Goal: Task Accomplishment & Management: Manage account settings

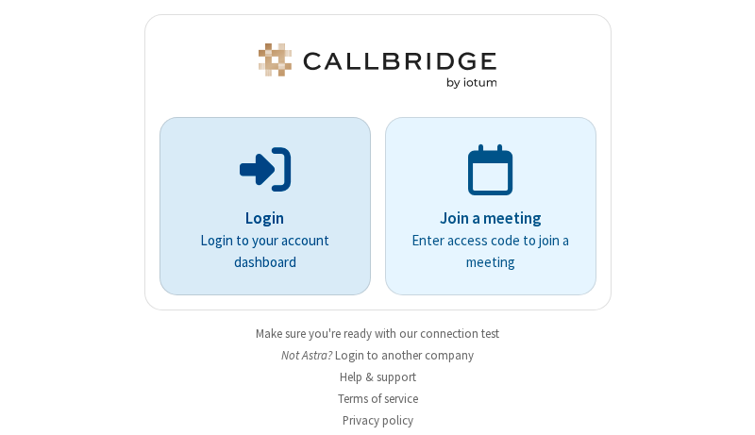
click at [258, 218] on p "Login" at bounding box center [265, 219] width 159 height 25
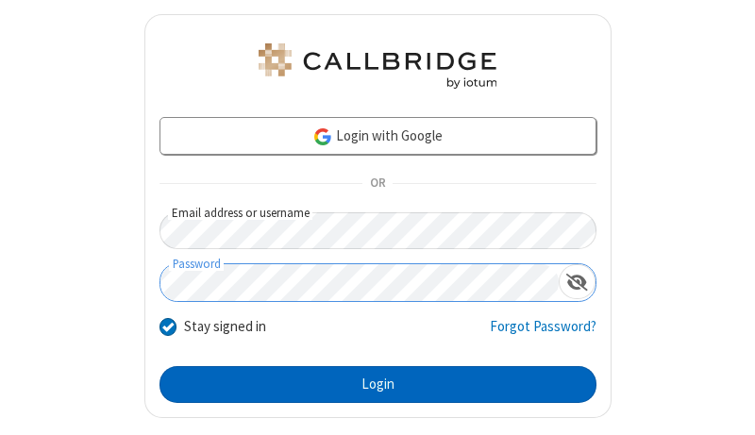
click at [370, 384] on button "Login" at bounding box center [377, 385] width 437 height 38
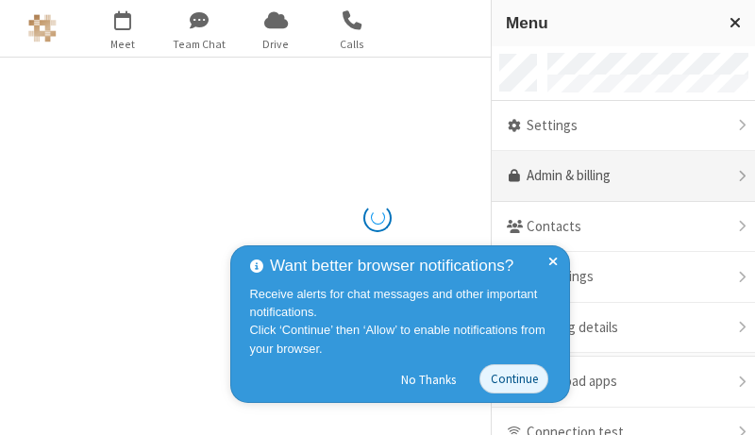
click at [616, 176] on link "Admin & billing" at bounding box center [623, 176] width 263 height 51
